Goal: Communication & Community: Answer question/provide support

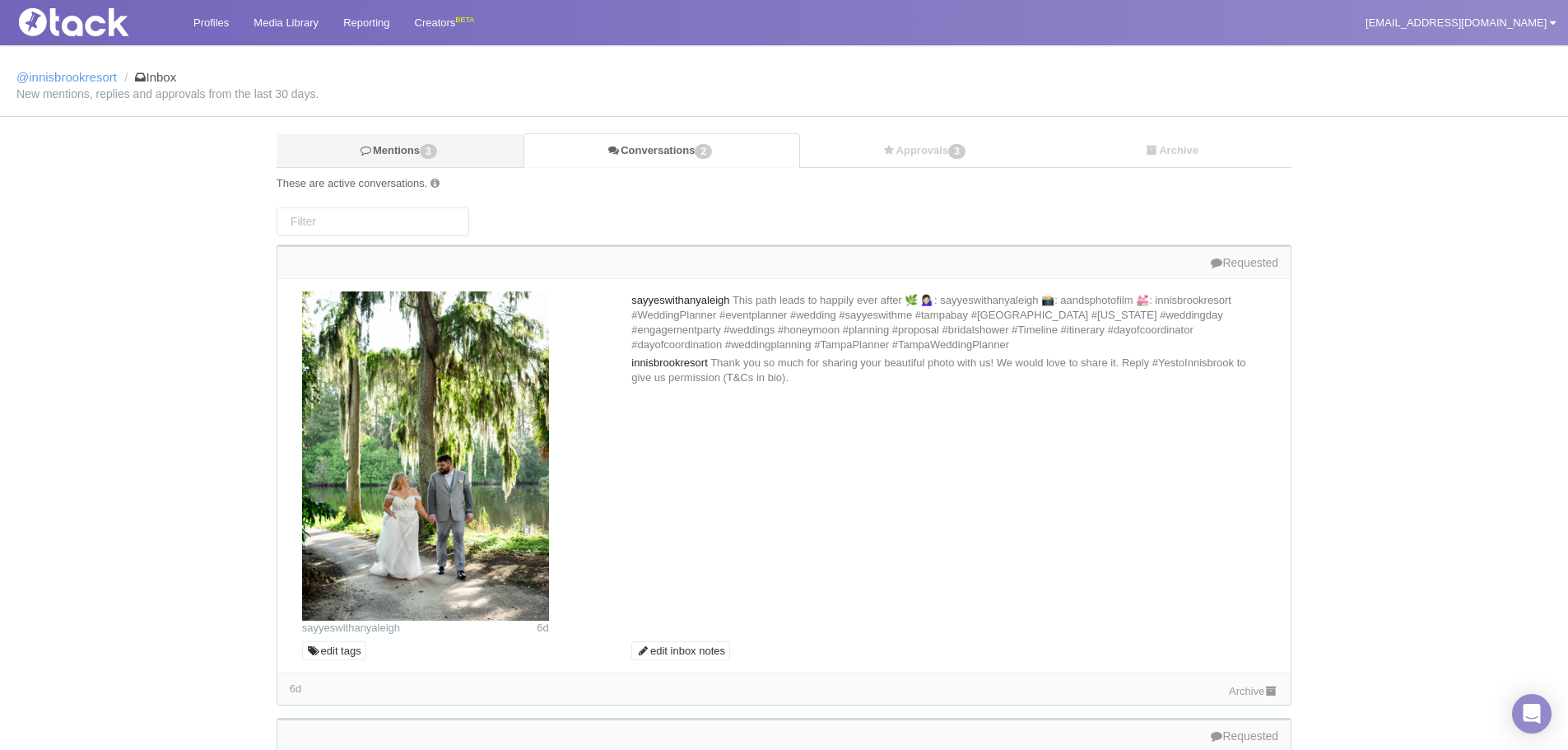
click at [371, 143] on link "Mentions 3" at bounding box center [400, 150] width 247 height 34
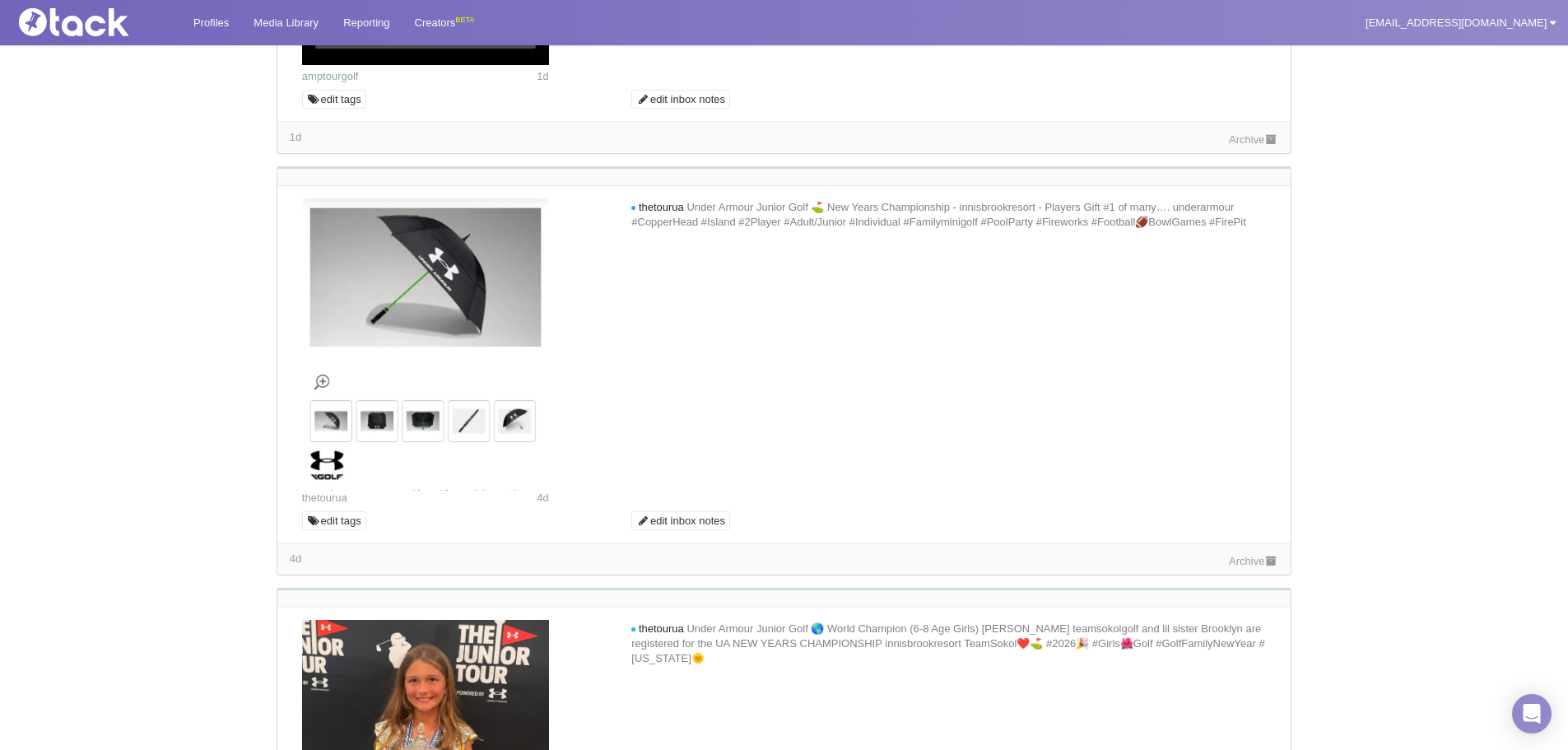
scroll to position [412, 0]
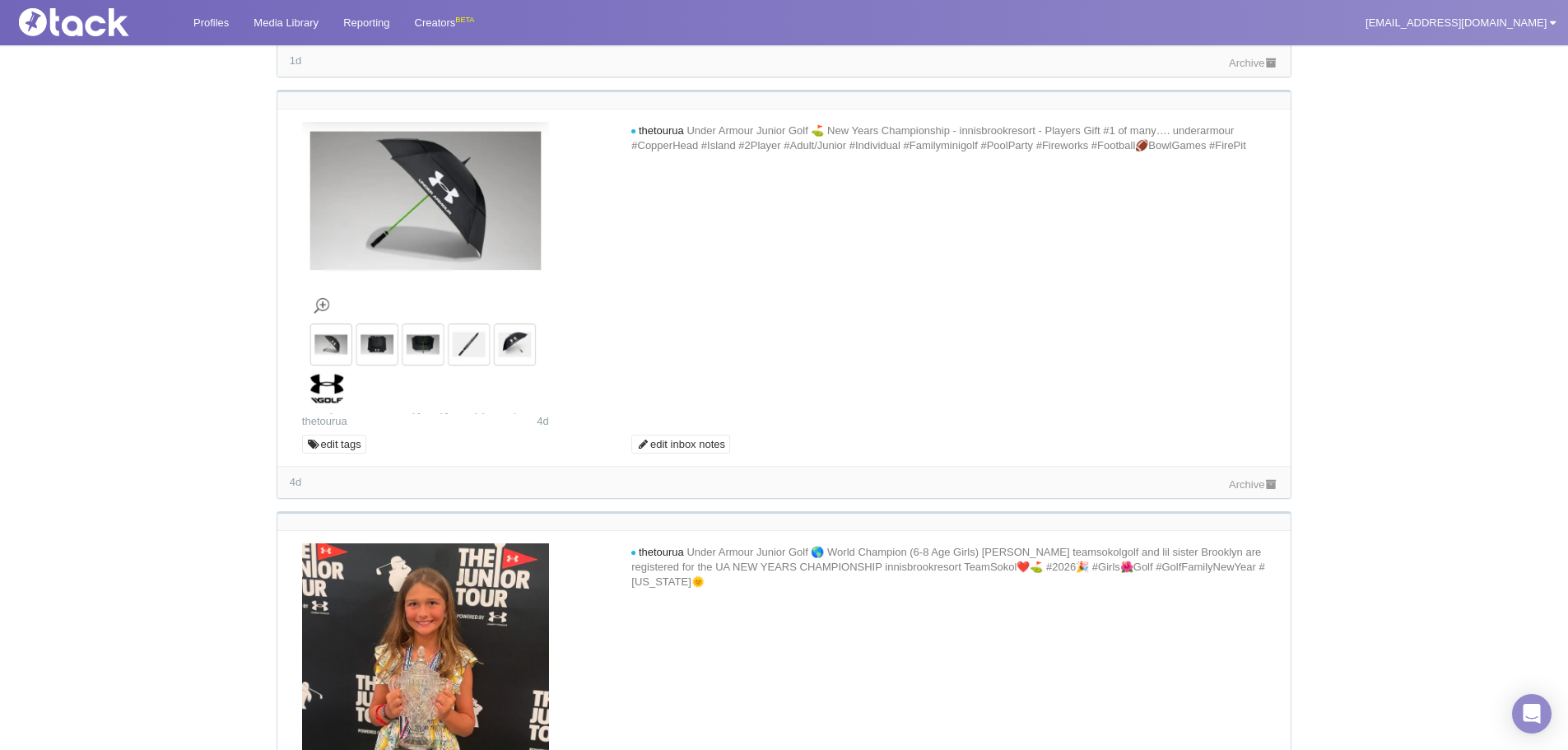
click at [1232, 69] on link "Archive" at bounding box center [1254, 63] width 50 height 13
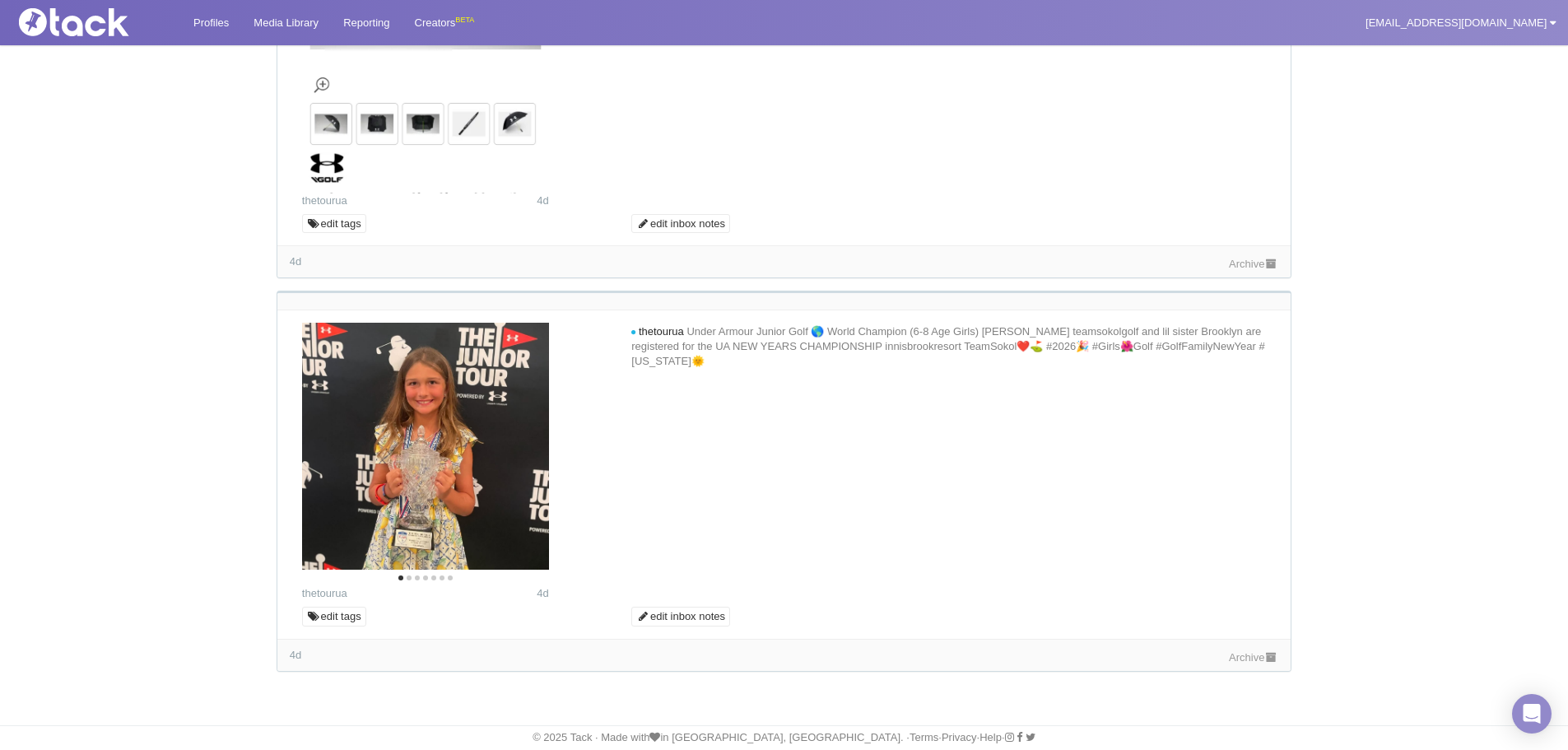
scroll to position [947, 0]
click at [1244, 266] on link "Archive" at bounding box center [1254, 264] width 50 height 13
click at [1240, 659] on link "Archive" at bounding box center [1254, 658] width 50 height 13
